Goal: Transaction & Acquisition: Book appointment/travel/reservation

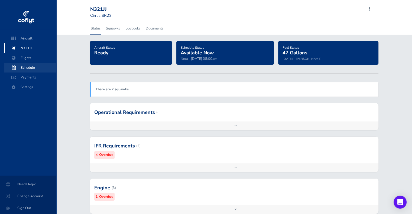
click at [29, 67] on span "Schedule" at bounding box center [30, 68] width 41 height 10
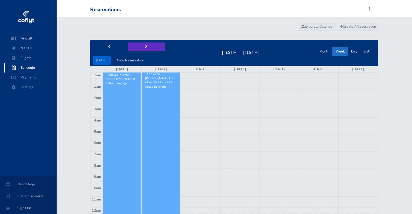
click at [145, 48] on span "next" at bounding box center [146, 47] width 2 height 4
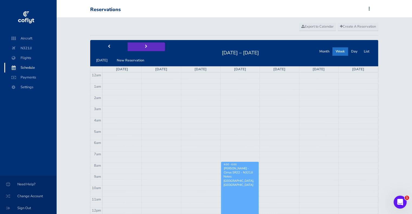
click at [145, 48] on span "next" at bounding box center [146, 47] width 2 height 4
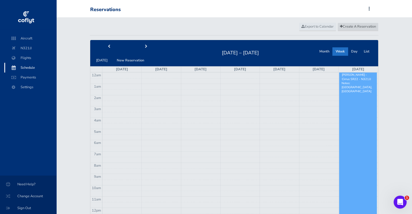
click at [366, 27] on span "Create A Reservation" at bounding box center [358, 26] width 36 height 5
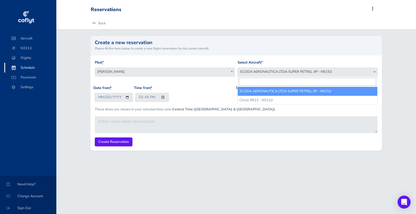
click at [270, 72] on span "SCODA AERONAUTICA LTDA SUPER PETREL XP - N915JJ" at bounding box center [307, 72] width 139 height 8
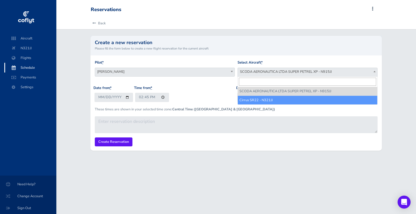
select select "4541"
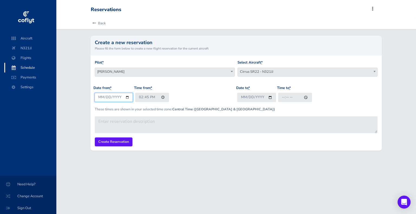
click at [101, 97] on input "2025-08-12" at bounding box center [114, 97] width 39 height 9
click at [127, 99] on input "2025-08-12" at bounding box center [114, 97] width 39 height 9
type input "2025-08-26"
click at [140, 97] on input "14:45" at bounding box center [152, 97] width 34 height 9
type input "08:00"
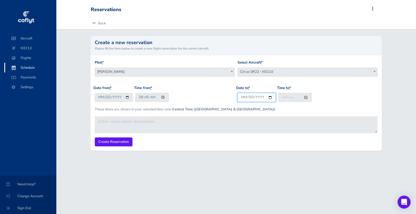
click at [269, 96] on input "Date to *" at bounding box center [256, 97] width 39 height 9
type input "2025-08-27"
click at [282, 98] on input "Time to *" at bounding box center [295, 97] width 34 height 9
type input "20:00"
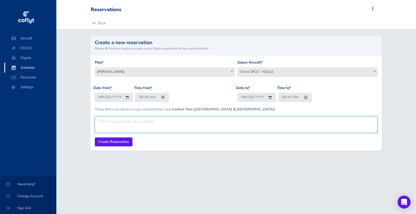
click at [269, 125] on textarea at bounding box center [236, 124] width 283 height 17
type textarea "Kearney, NE"
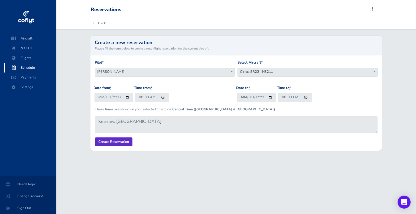
click at [123, 143] on input "Create Reservation" at bounding box center [114, 142] width 38 height 9
